Goal: Task Accomplishment & Management: Manage account settings

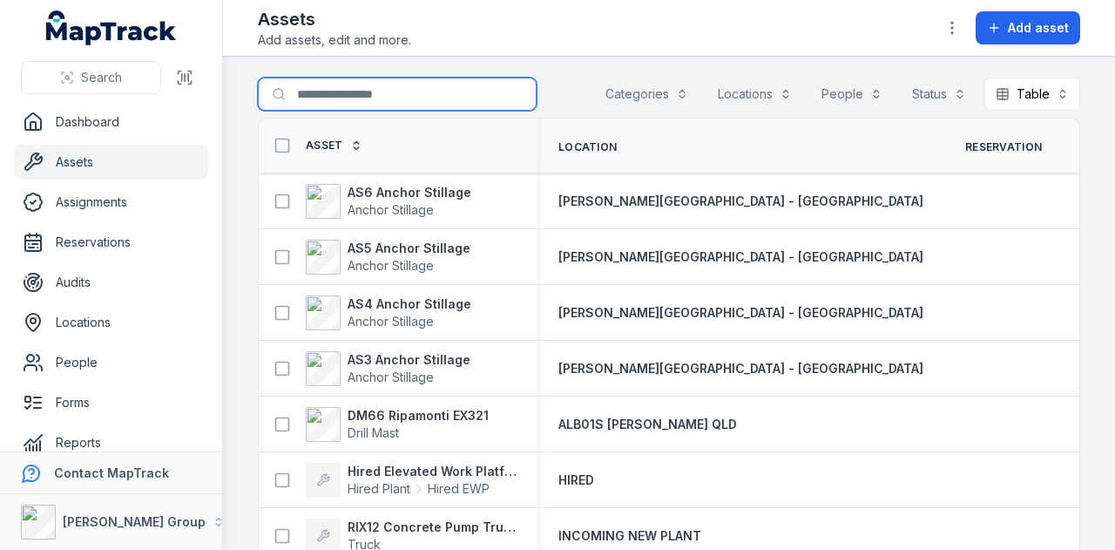
click at [404, 93] on input "Search for assets" at bounding box center [397, 94] width 279 height 33
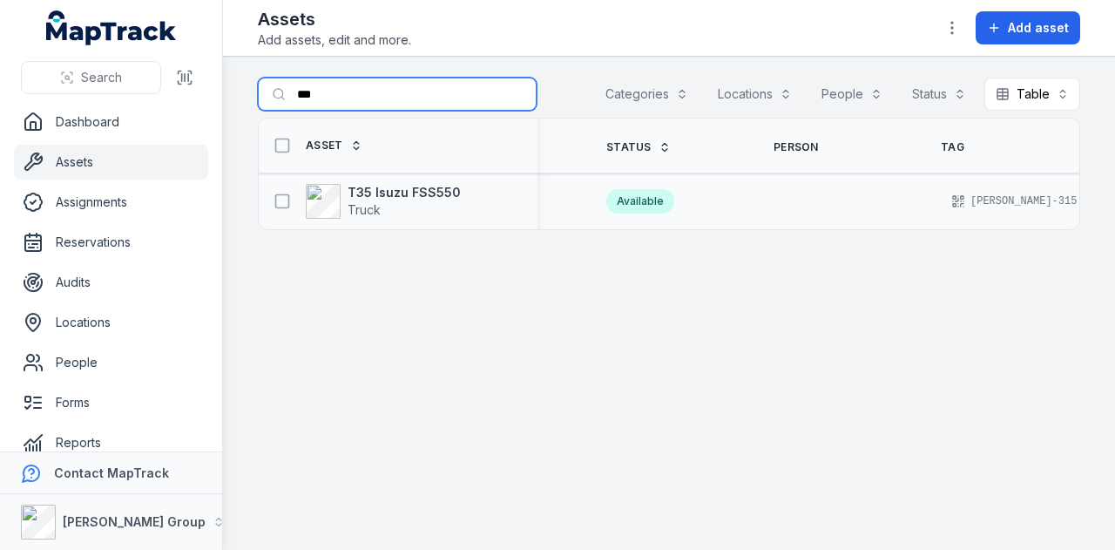
scroll to position [0, 331]
type input "***"
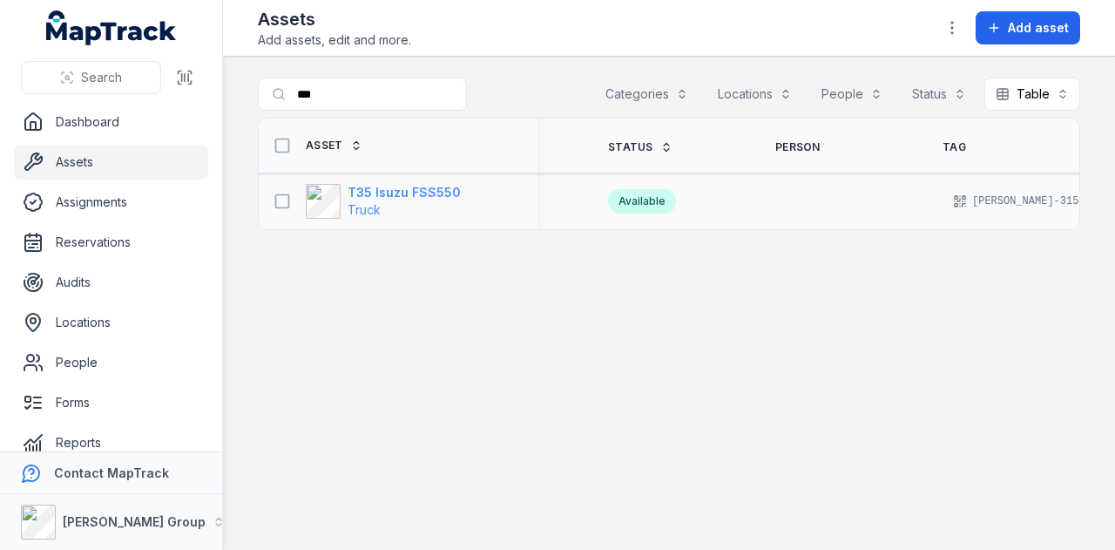
click at [415, 187] on strong "T35 Isuzu FSS550" at bounding box center [404, 192] width 113 height 17
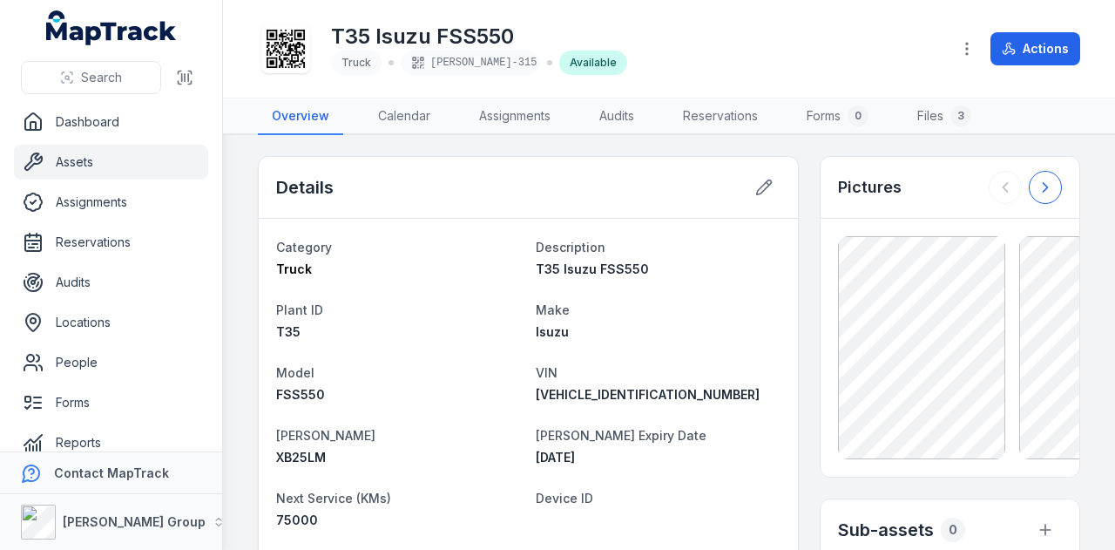
click at [1040, 179] on icon at bounding box center [1045, 187] width 17 height 17
click at [989, 185] on button at bounding box center [1005, 187] width 33 height 33
click at [989, 183] on div at bounding box center [1025, 187] width 73 height 33
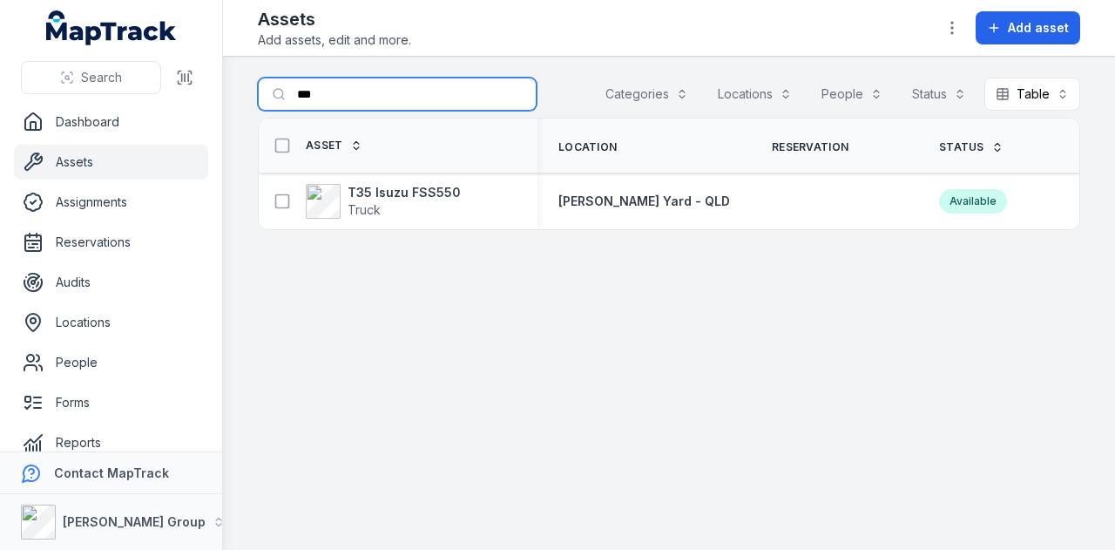
click at [342, 85] on input "***" at bounding box center [397, 94] width 279 height 33
type input "*"
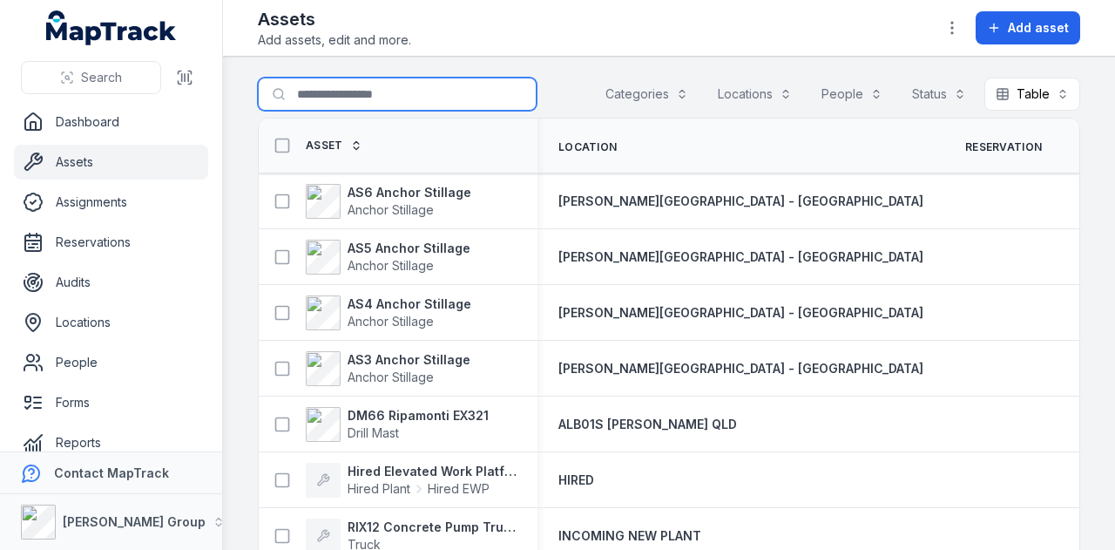
click at [655, 97] on button "Categories" at bounding box center [646, 94] width 105 height 33
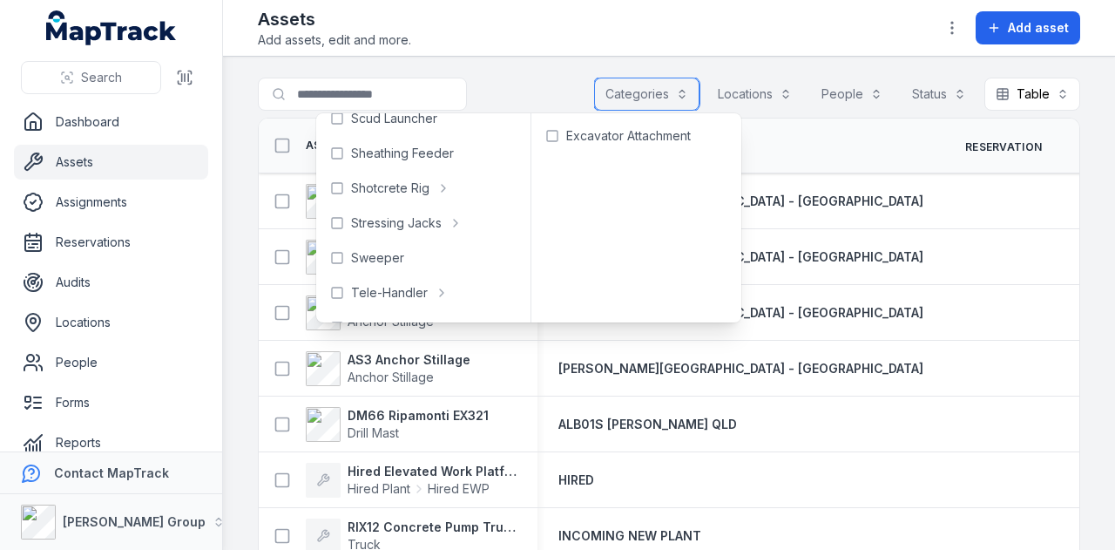
scroll to position [871, 0]
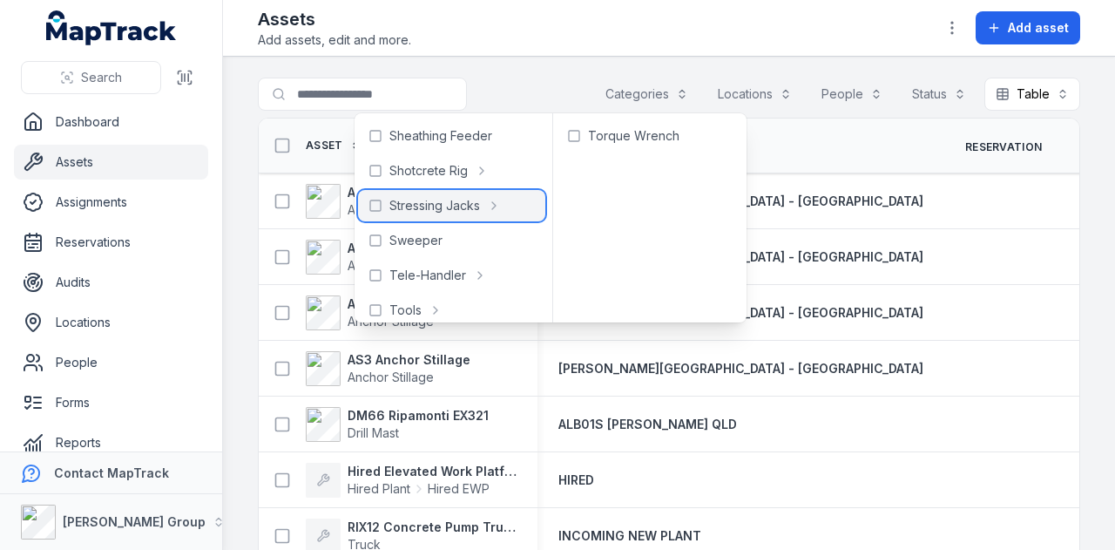
click at [403, 208] on span "Stressing Jacks" at bounding box center [434, 205] width 91 height 17
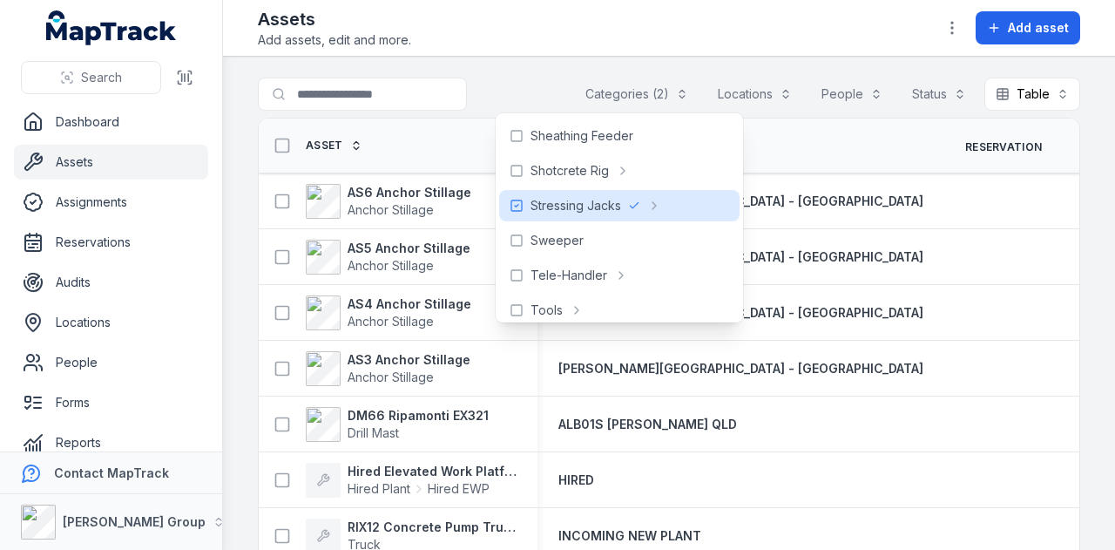
click at [478, 81] on div at bounding box center [397, 94] width 279 height 33
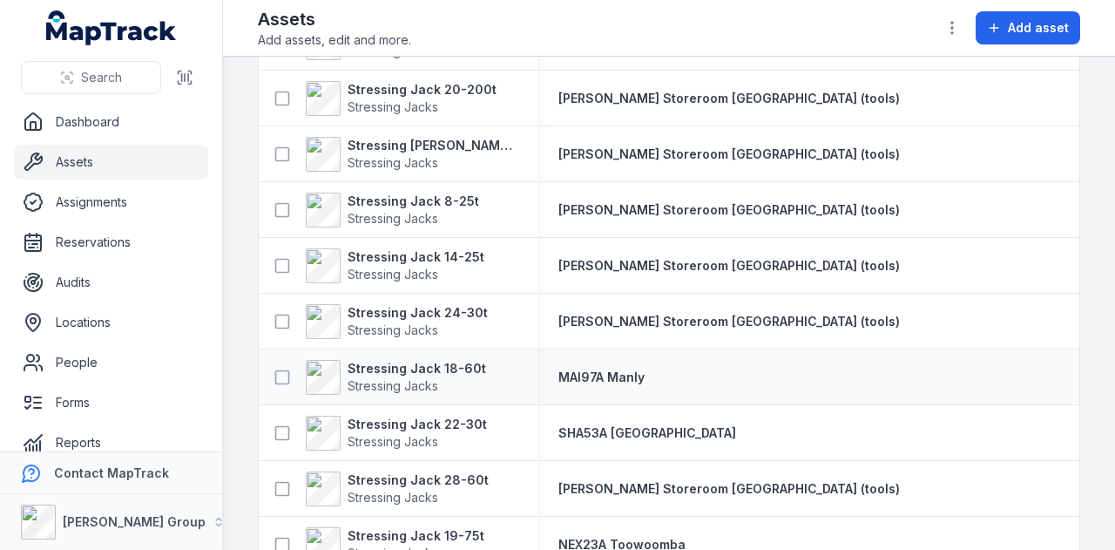
scroll to position [1378, 0]
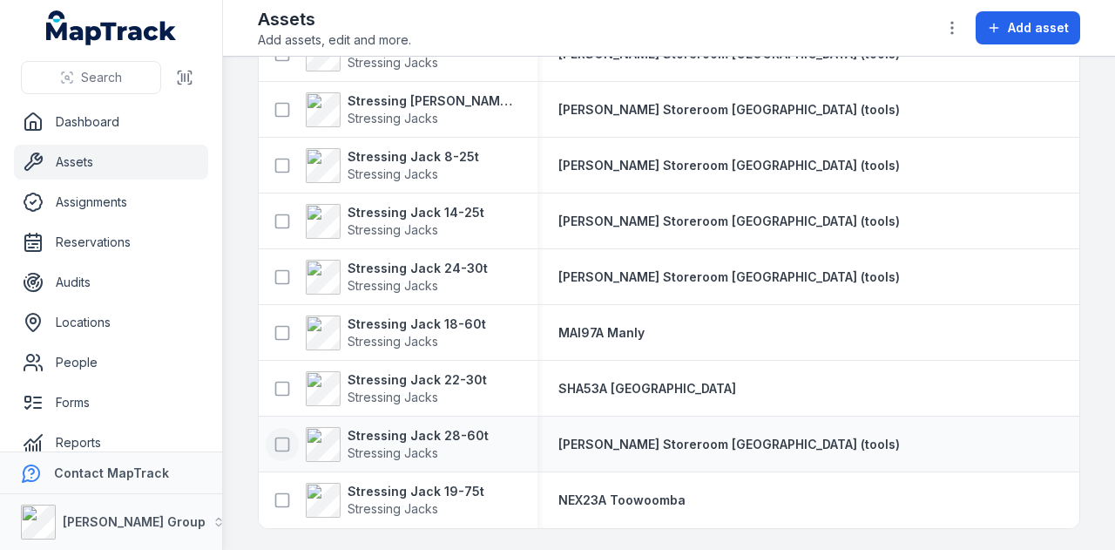
click at [282, 441] on icon at bounding box center [282, 444] width 17 height 17
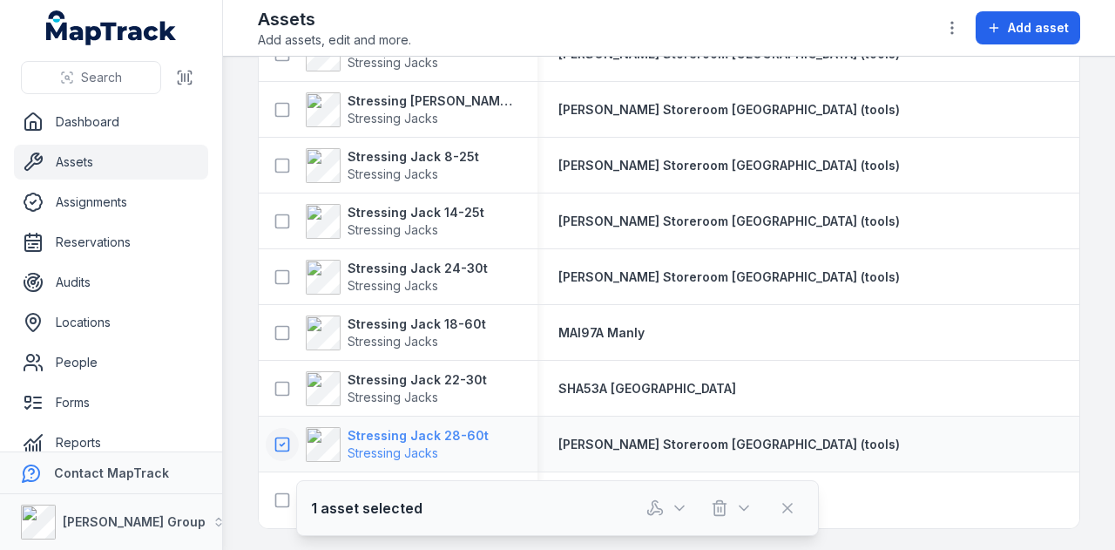
click at [399, 431] on strong "Stressing Jack 28-60t" at bounding box center [418, 435] width 141 height 17
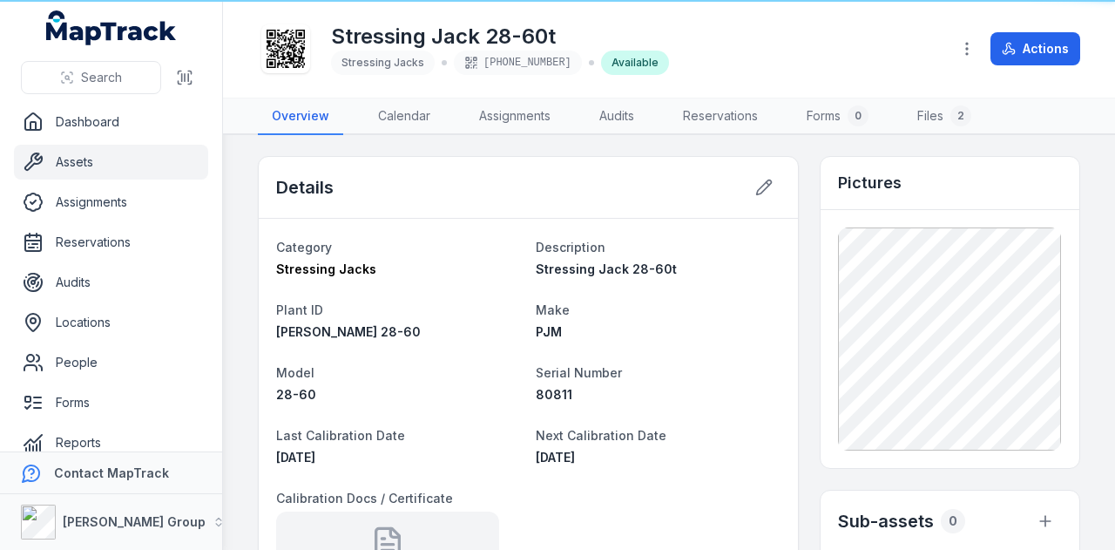
scroll to position [87, 0]
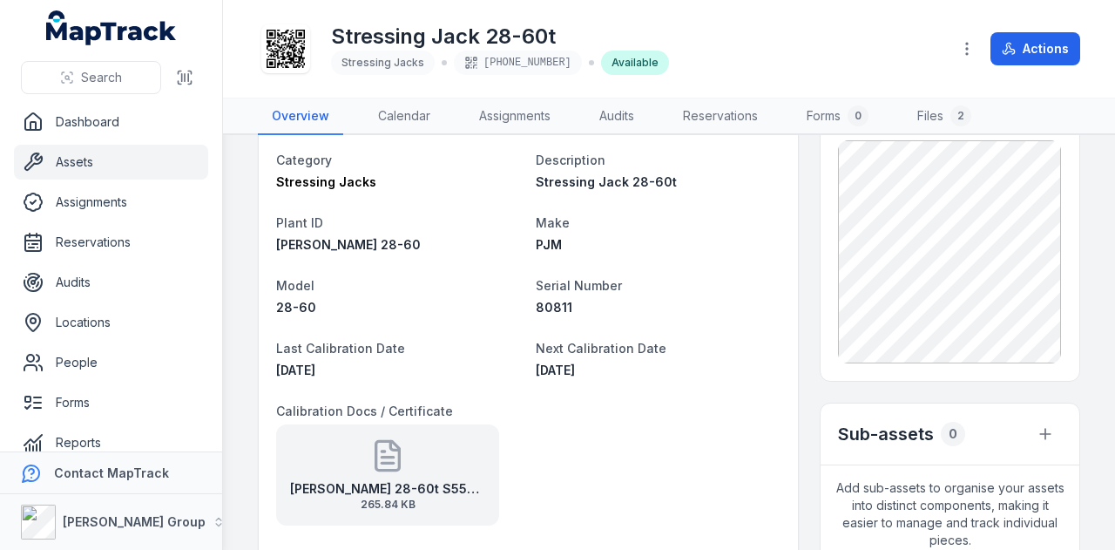
click at [413, 454] on div "[PERSON_NAME] 28-60t S550312-1 265.84 KB" at bounding box center [387, 474] width 223 height 101
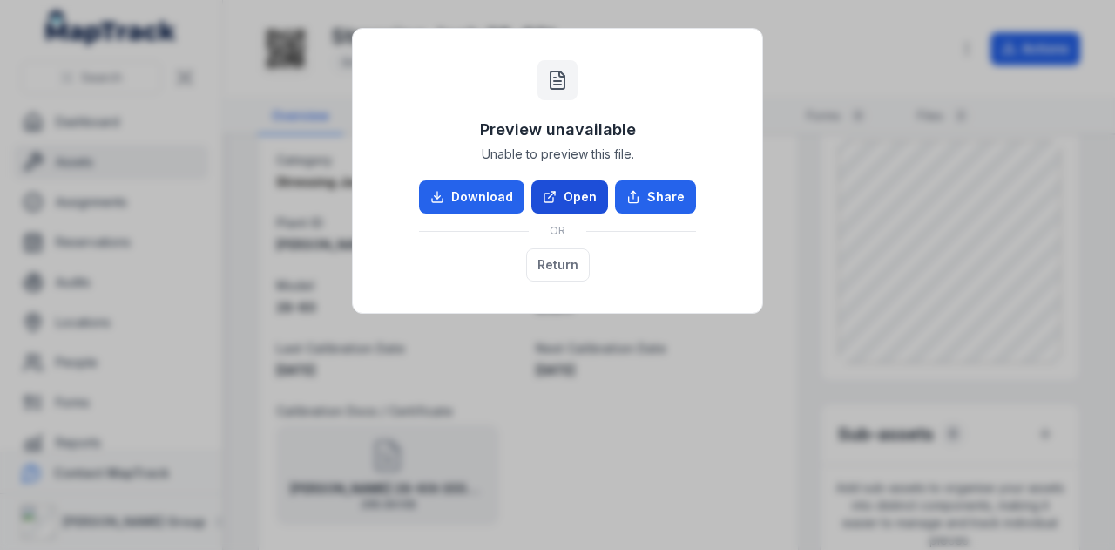
click at [574, 203] on link "Open" at bounding box center [570, 196] width 77 height 33
click at [586, 258] on button "Return" at bounding box center [558, 264] width 64 height 33
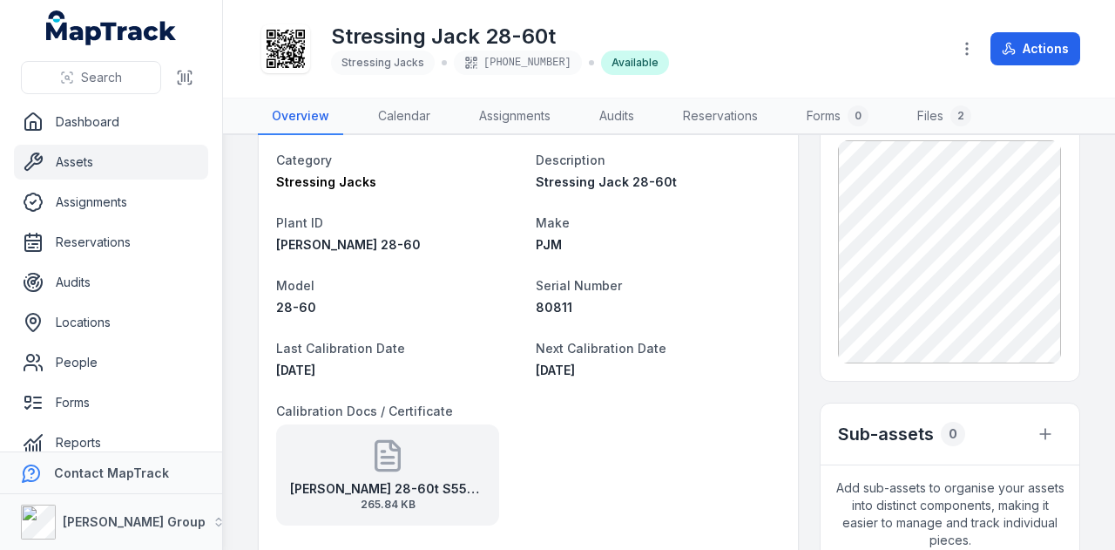
click at [582, 263] on dl "Category Stressing Jacks Description Stressing Jack 28-60t Plant ID [PERSON_NAM…" at bounding box center [528, 368] width 505 height 439
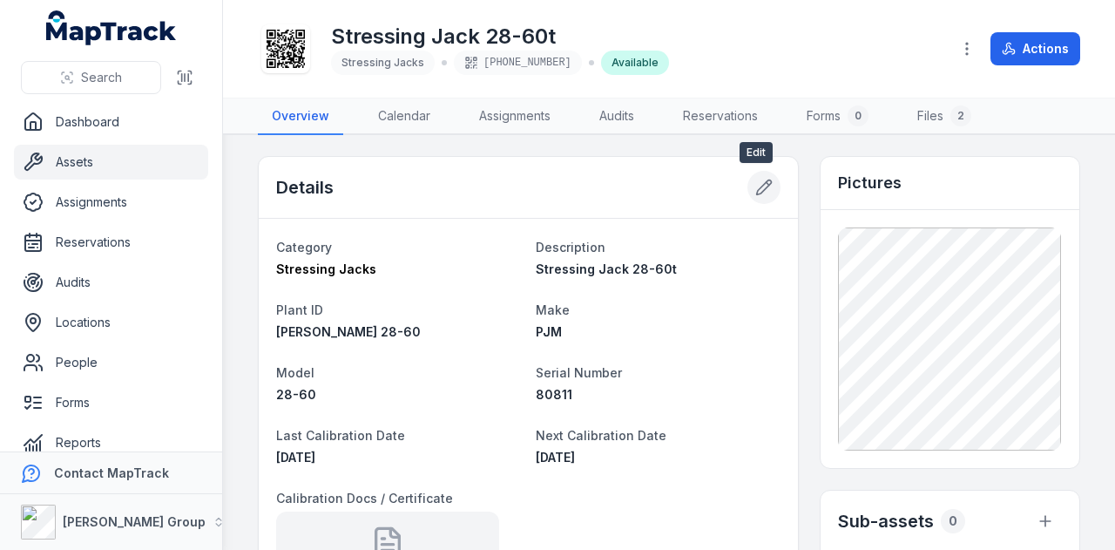
click at [762, 189] on icon at bounding box center [763, 187] width 17 height 17
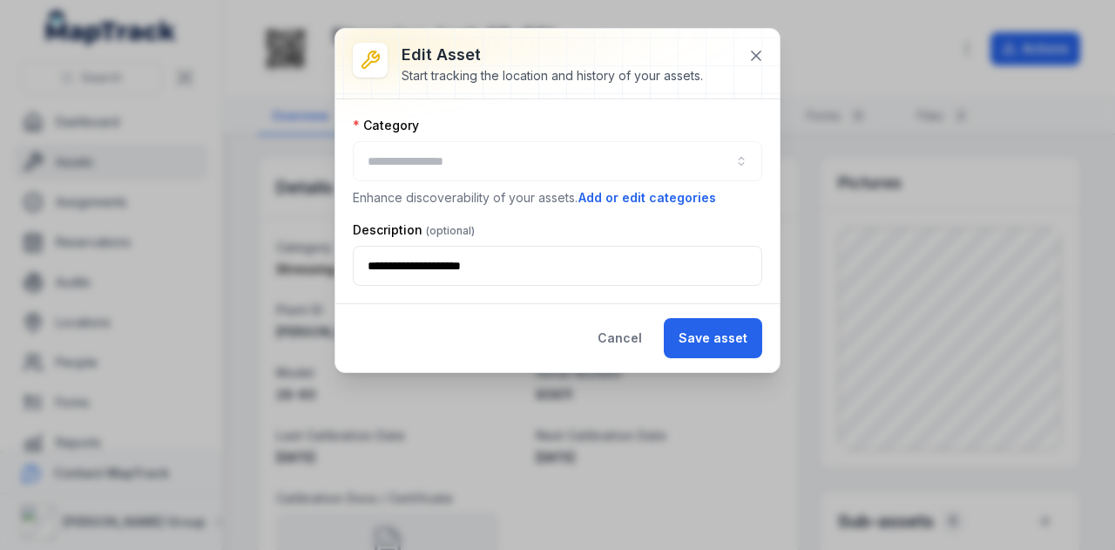
type input "**********"
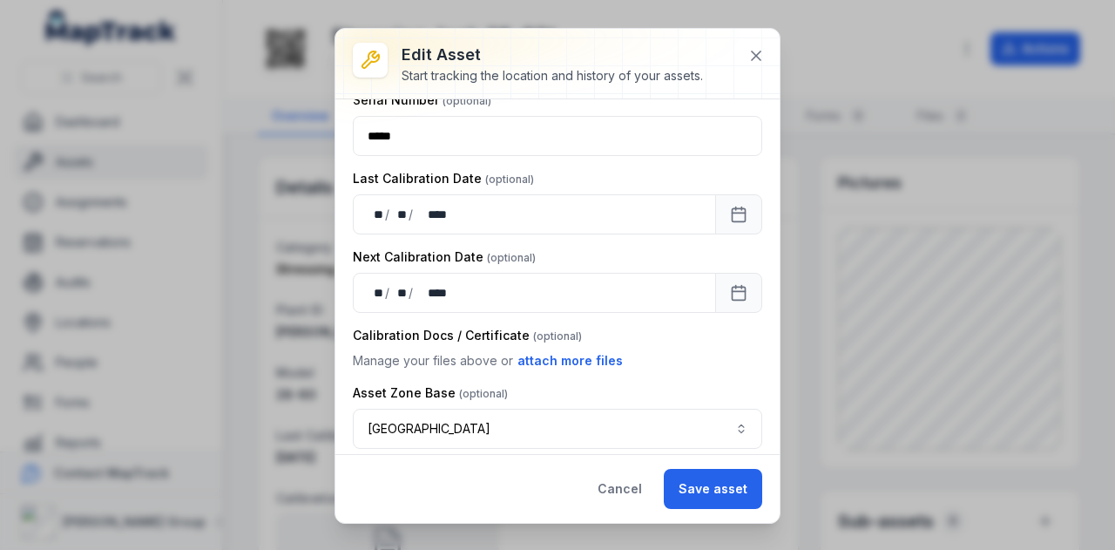
scroll to position [448, 0]
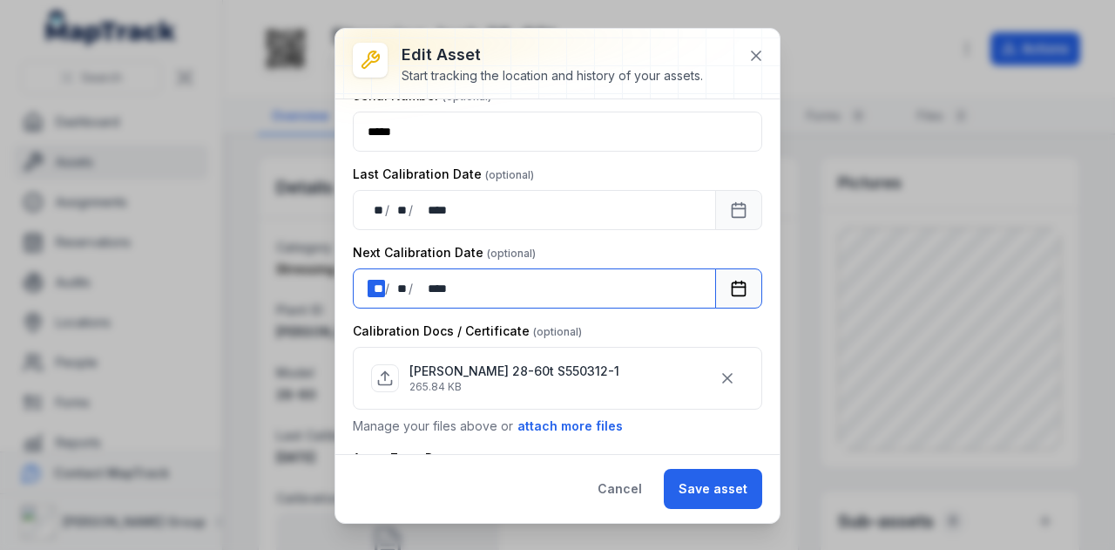
click at [380, 280] on div "** **" at bounding box center [376, 288] width 17 height 17
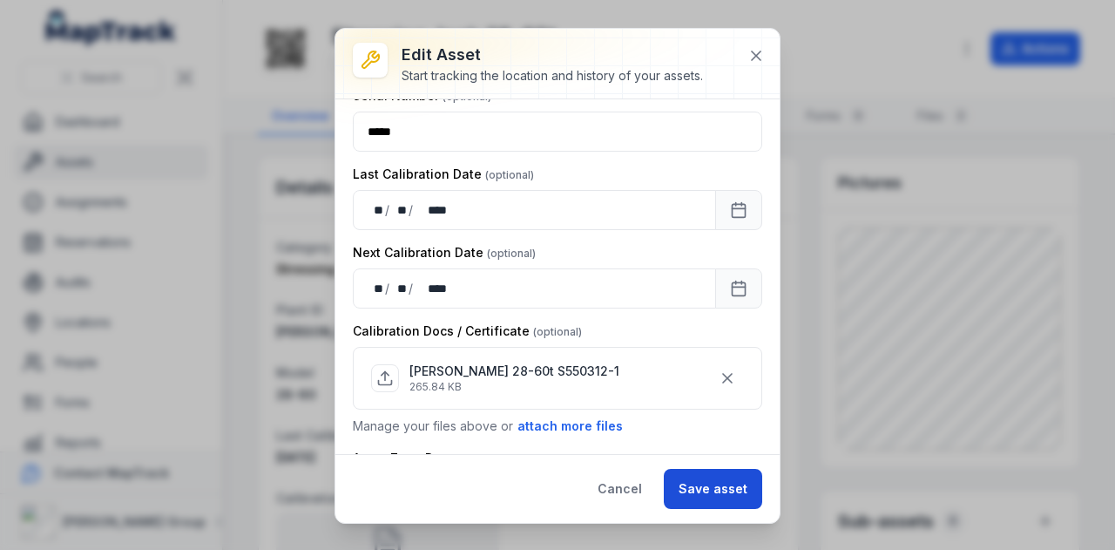
click at [741, 477] on button "Save asset" at bounding box center [713, 489] width 98 height 40
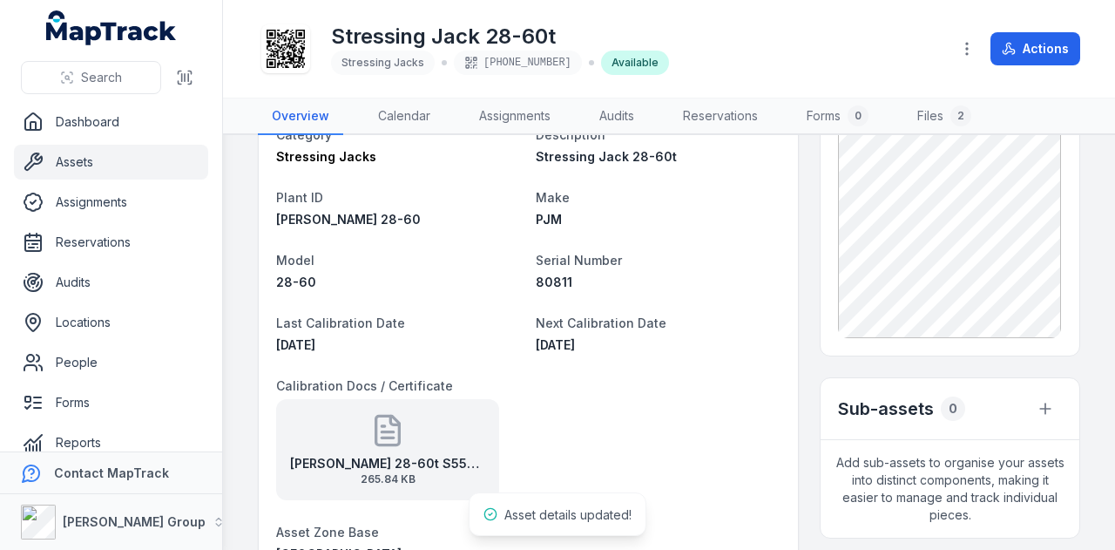
scroll to position [174, 0]
